Goal: Task Accomplishment & Management: Use online tool/utility

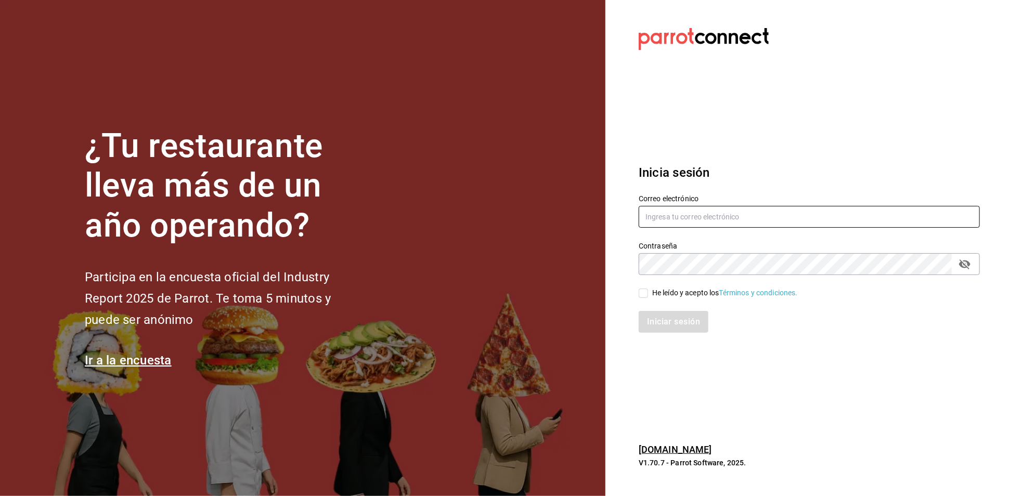
click at [742, 217] on input "text" at bounding box center [809, 217] width 341 height 22
type input "[EMAIL_ADDRESS][DOMAIN_NAME]"
click at [642, 288] on label "He leído y acepto los Términos y condiciones." at bounding box center [718, 293] width 159 height 11
click at [642, 289] on input "He leído y acepto los Términos y condiciones." at bounding box center [643, 293] width 9 height 9
checkbox input "true"
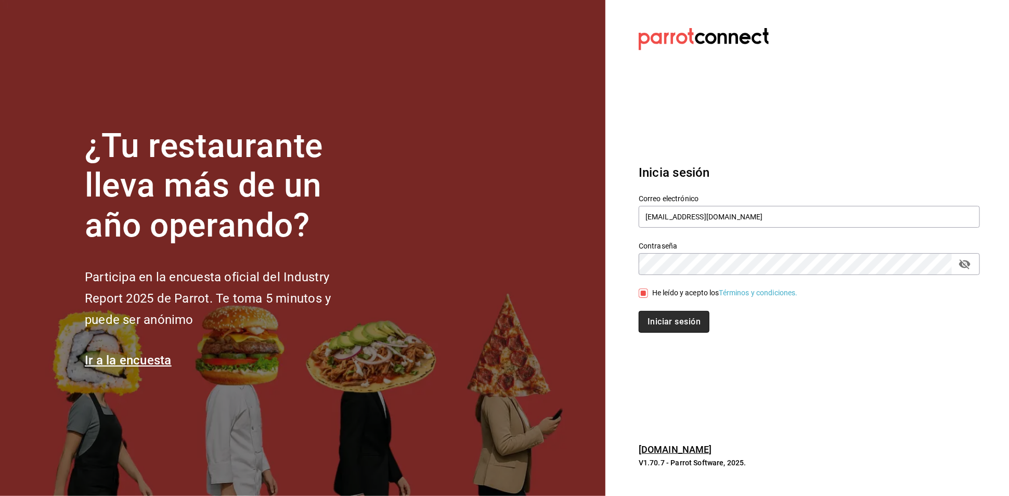
click at [685, 316] on button "Iniciar sesión" at bounding box center [674, 322] width 71 height 22
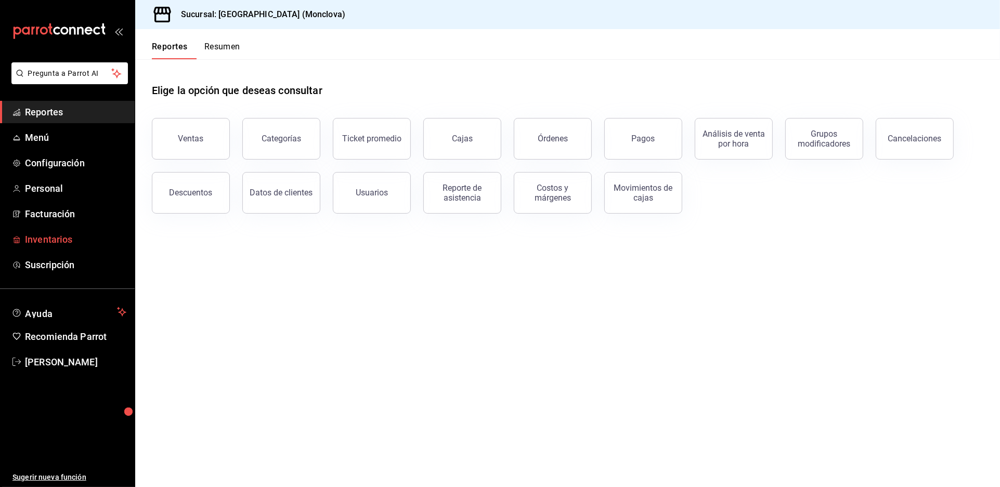
click at [100, 247] on span "Inventarios" at bounding box center [75, 239] width 101 height 14
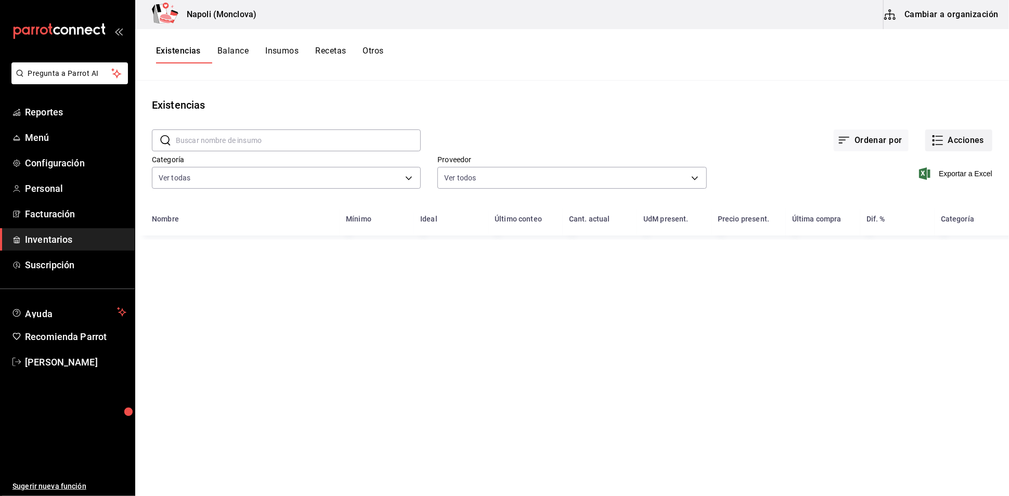
click at [961, 151] on button "Acciones" at bounding box center [958, 141] width 67 height 22
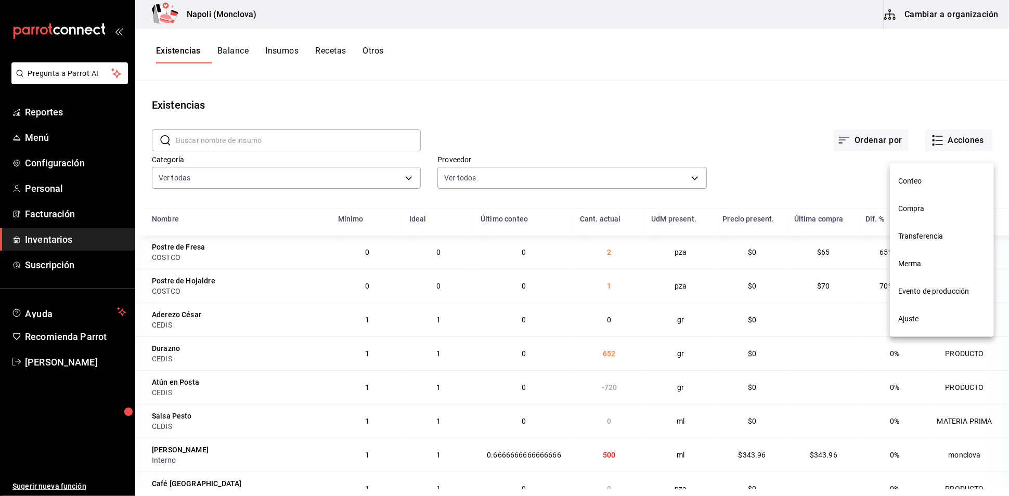
click at [863, 181] on div at bounding box center [504, 248] width 1009 height 496
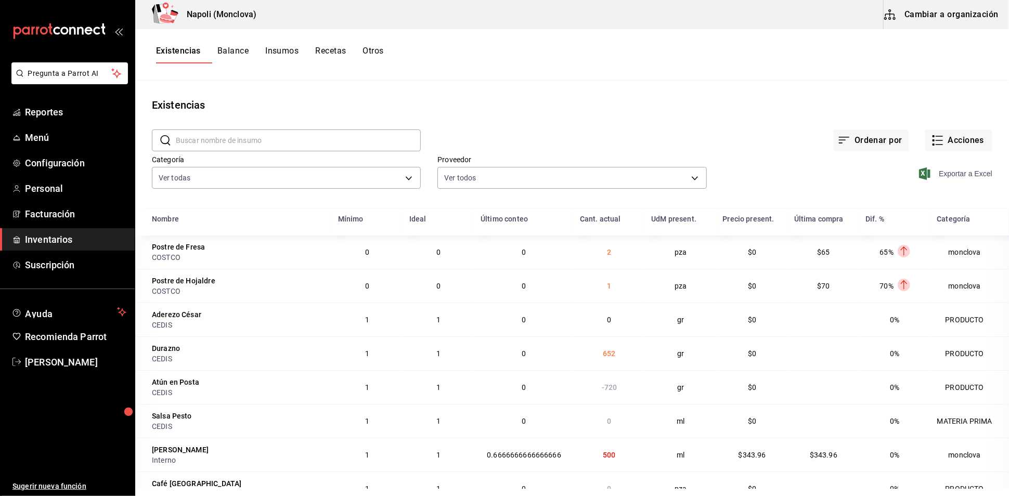
click at [944, 180] on span "Exportar a Excel" at bounding box center [956, 173] width 71 height 12
click at [533, 129] on div "Ordenar por Acciones" at bounding box center [707, 132] width 572 height 38
